Goal: Transaction & Acquisition: Download file/media

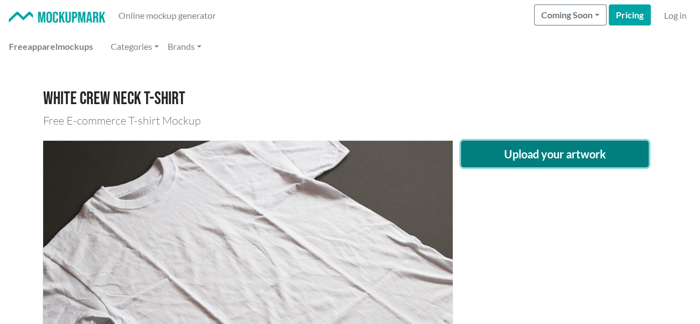
click at [578, 159] on button "Upload your artwork" at bounding box center [555, 154] width 188 height 27
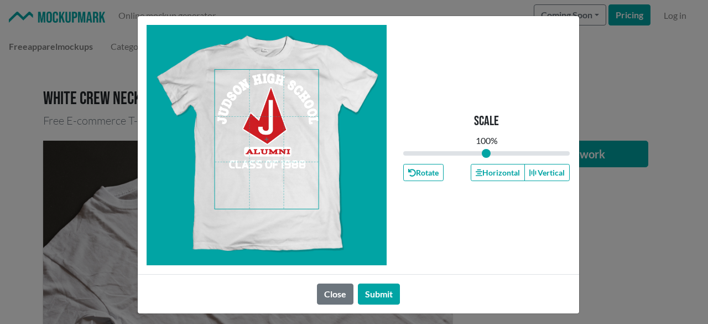
click at [263, 113] on span at bounding box center [267, 139] width 104 height 139
click at [482, 172] on button "Horizontal" at bounding box center [498, 172] width 54 height 17
click at [365, 295] on button "Submit" at bounding box center [379, 293] width 42 height 21
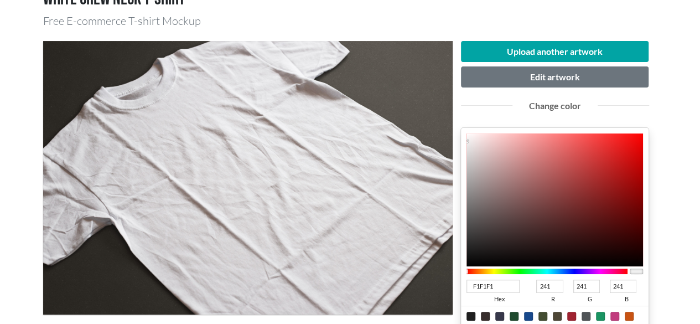
scroll to position [111, 0]
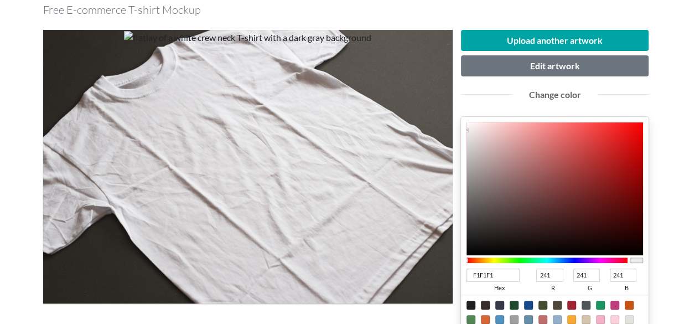
type input "B60606"
type input "182"
type input "6"
click at [637, 159] on div at bounding box center [554, 188] width 177 height 133
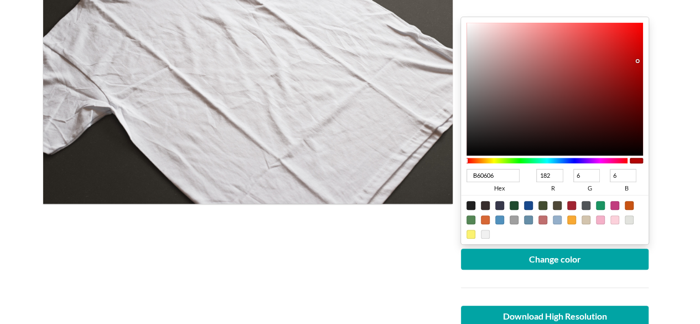
scroll to position [221, 0]
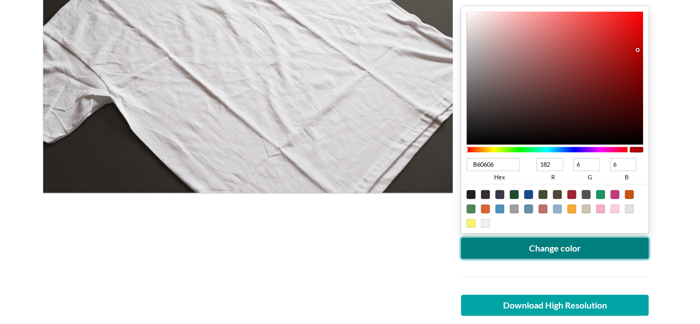
click at [547, 242] on button "Change color" at bounding box center [555, 247] width 188 height 21
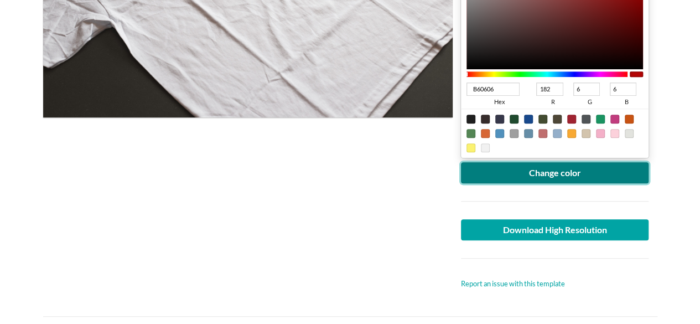
scroll to position [332, 0]
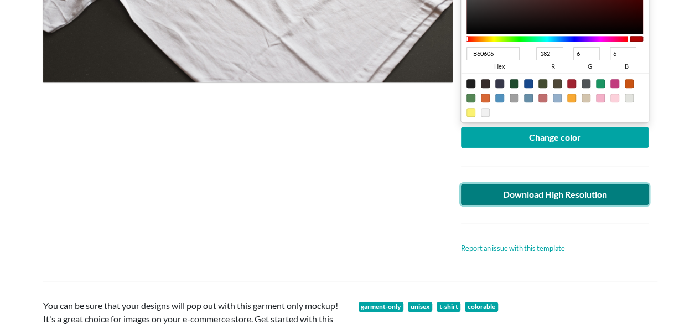
click at [568, 191] on link "Download High Resolution" at bounding box center [555, 194] width 188 height 21
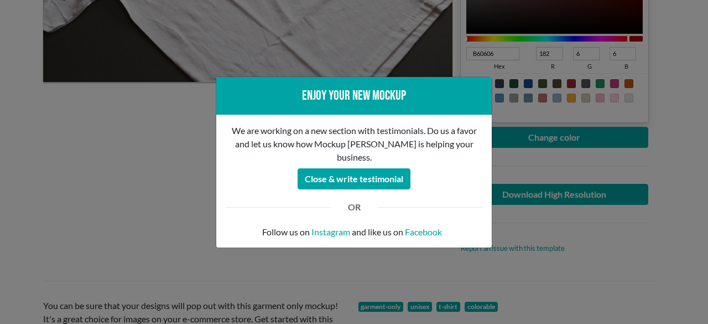
click at [106, 132] on div "Enjoy your new mockup We are working on a new section with testimonials. Do us …" at bounding box center [354, 162] width 708 height 324
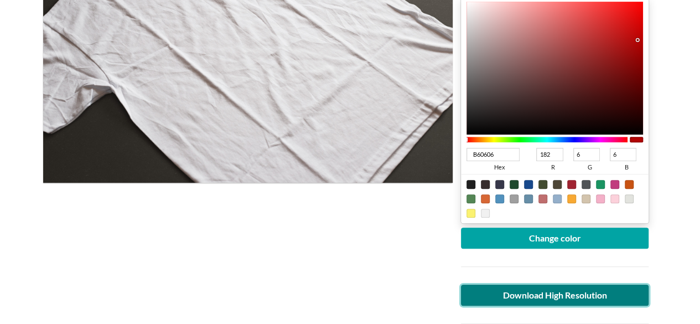
scroll to position [221, 0]
